Goal: Task Accomplishment & Management: Manage account settings

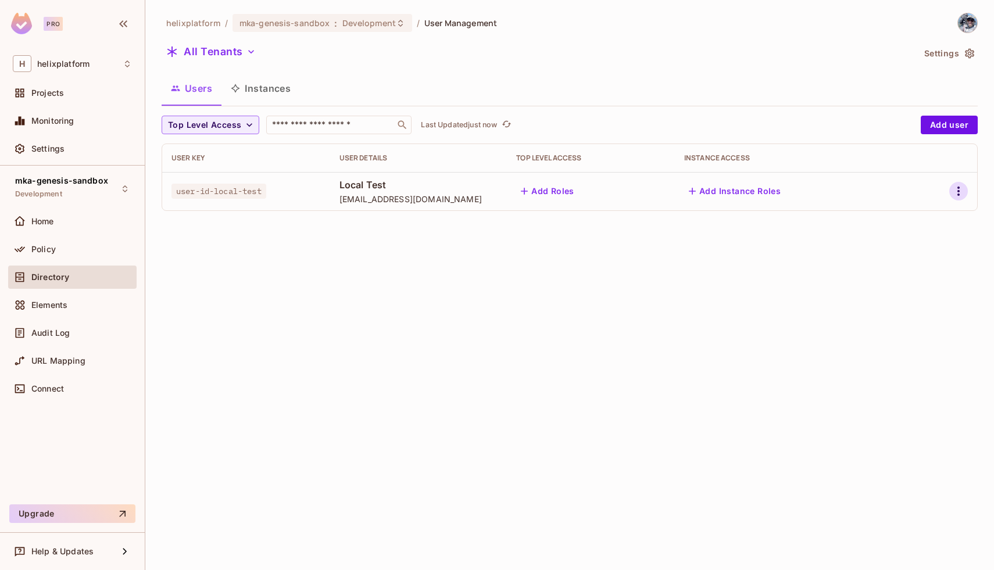
click at [954, 195] on icon "button" at bounding box center [959, 191] width 14 height 14
click at [904, 263] on div "Edit Attributes" at bounding box center [913, 269] width 58 height 12
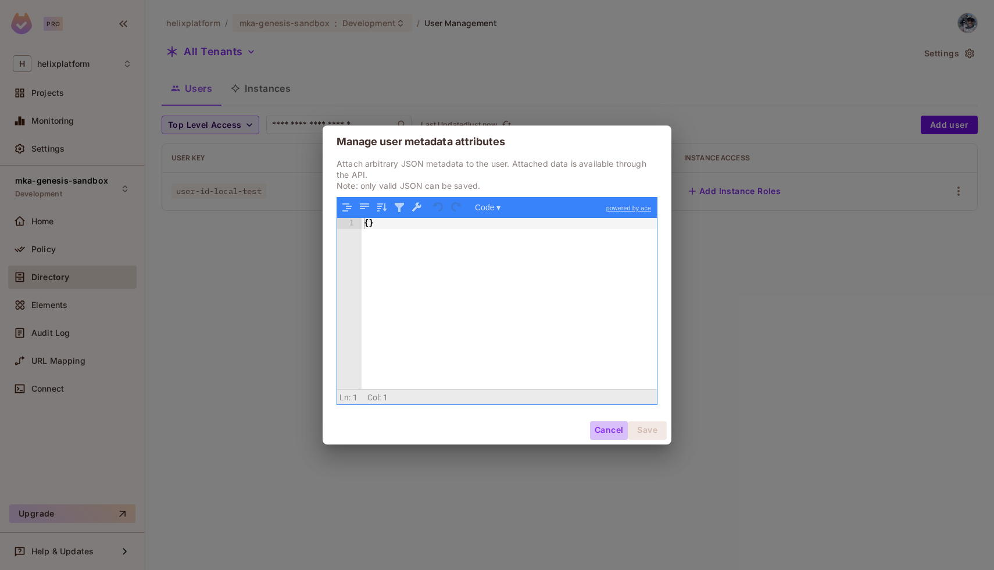
click at [610, 430] on button "Cancel" at bounding box center [609, 431] width 38 height 19
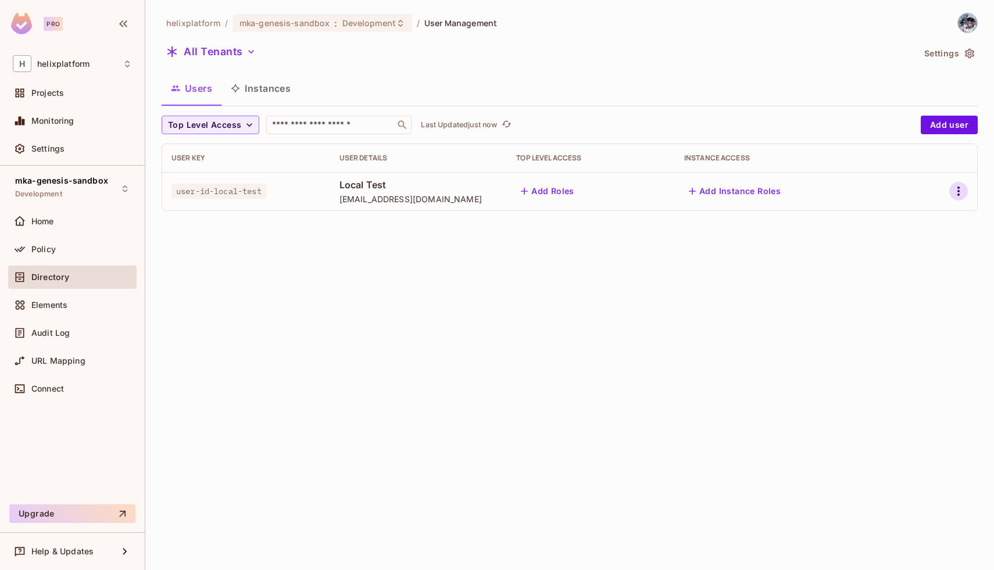
click at [961, 185] on icon "button" at bounding box center [959, 191] width 14 height 14
click at [754, 282] on div at bounding box center [497, 285] width 994 height 570
